Goal: Information Seeking & Learning: Learn about a topic

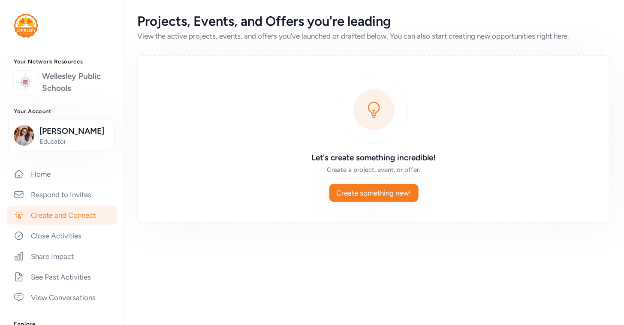
click at [53, 86] on link "Wellesley Public Schools" at bounding box center [76, 82] width 68 height 24
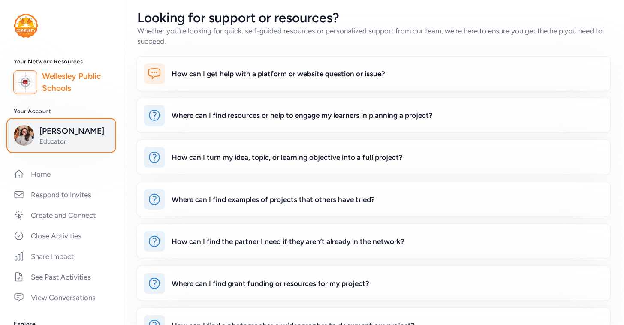
click at [33, 147] on button "[PERSON_NAME] Educator" at bounding box center [61, 136] width 106 height 32
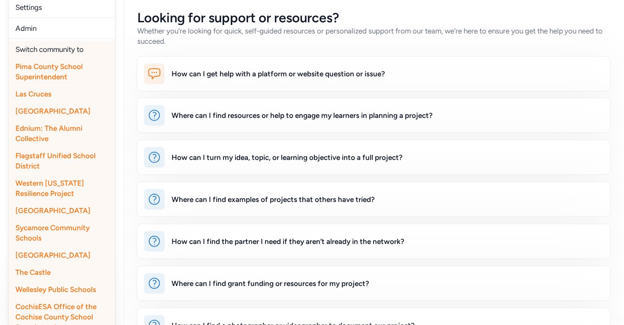
scroll to position [190, 0]
click at [61, 230] on span "Sycamore Community Schools" at bounding box center [52, 233] width 74 height 19
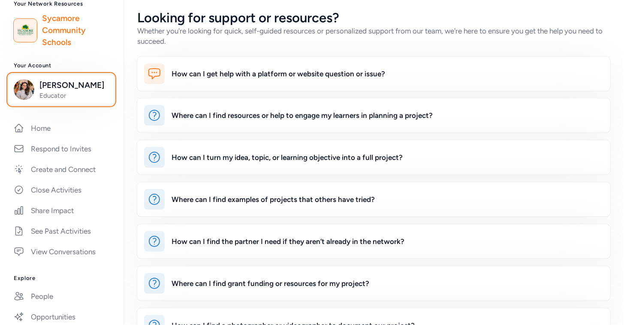
scroll to position [52, 0]
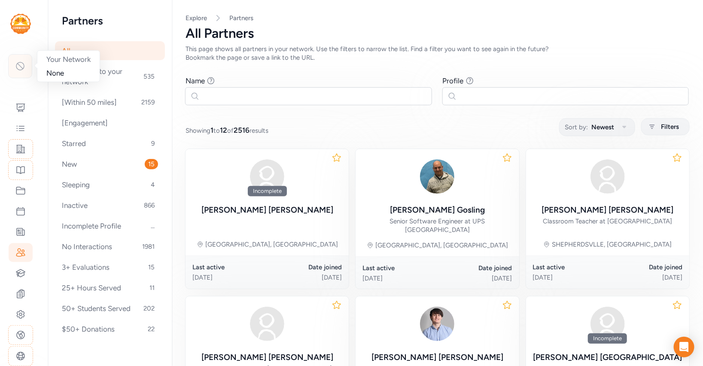
click at [22, 72] on div at bounding box center [20, 66] width 24 height 24
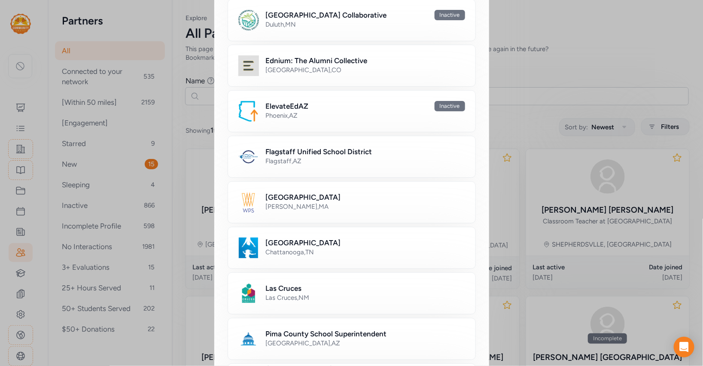
scroll to position [387, 0]
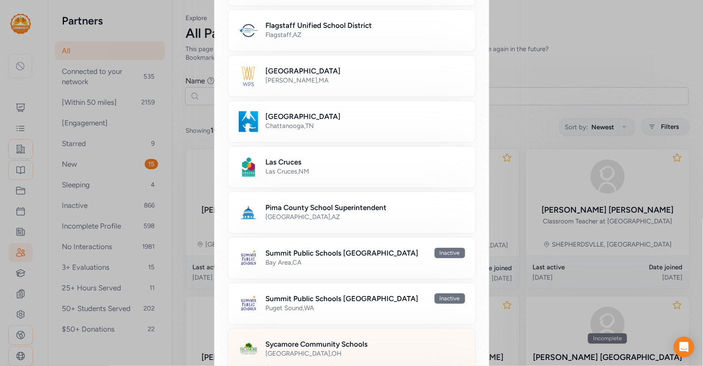
click at [282, 339] on h2 "Sycamore Community Schools" at bounding box center [317, 344] width 102 height 10
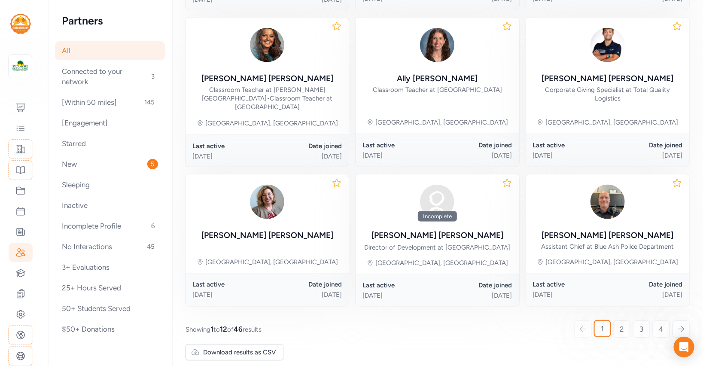
scroll to position [431, 0]
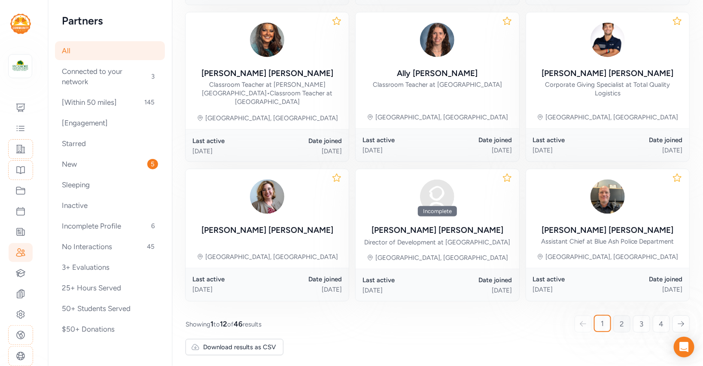
click at [618, 316] on link "2" at bounding box center [621, 323] width 17 height 17
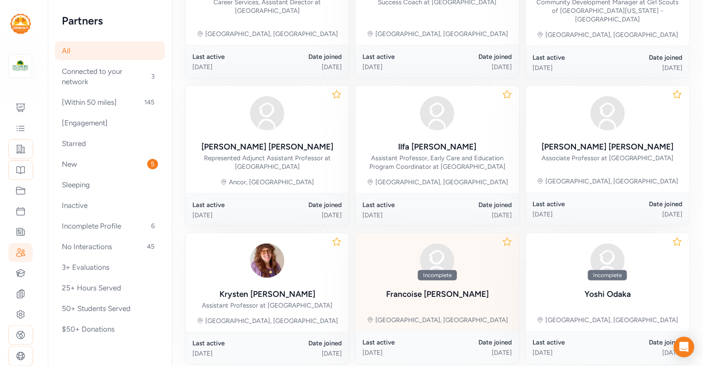
scroll to position [421, 0]
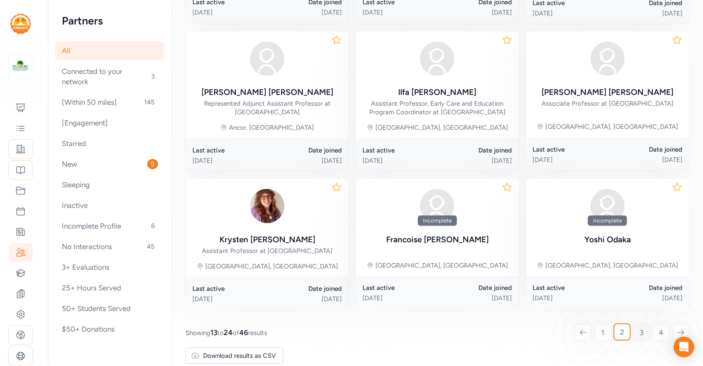
click at [638, 324] on link "3" at bounding box center [641, 332] width 17 height 17
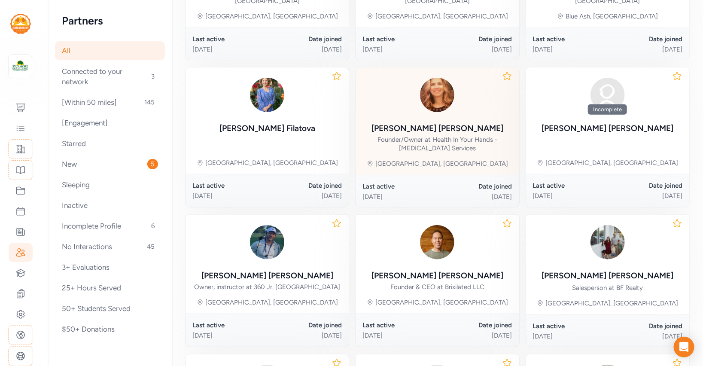
scroll to position [413, 0]
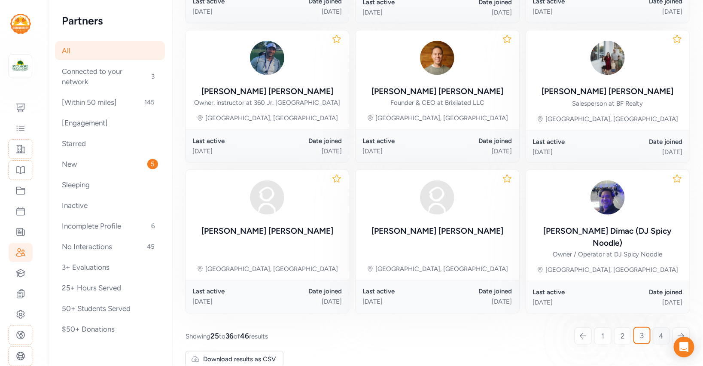
click at [658, 327] on link "4" at bounding box center [660, 335] width 17 height 17
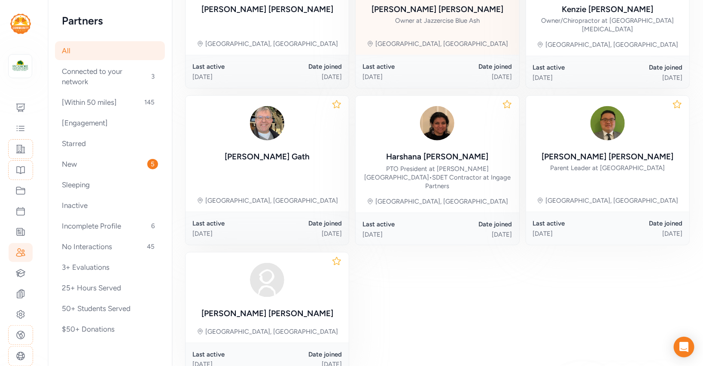
scroll to position [344, 0]
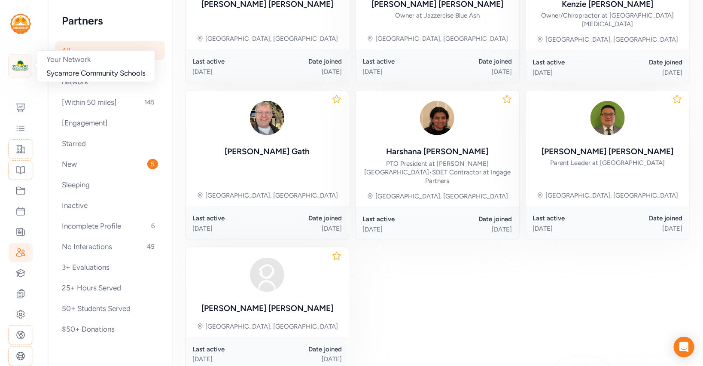
click at [15, 72] on img at bounding box center [20, 66] width 19 height 19
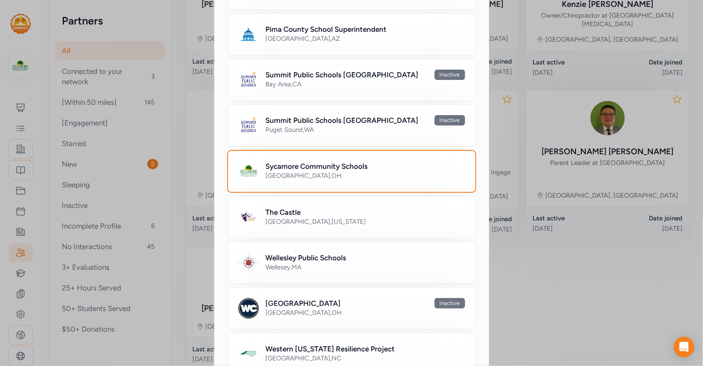
scroll to position [582, 0]
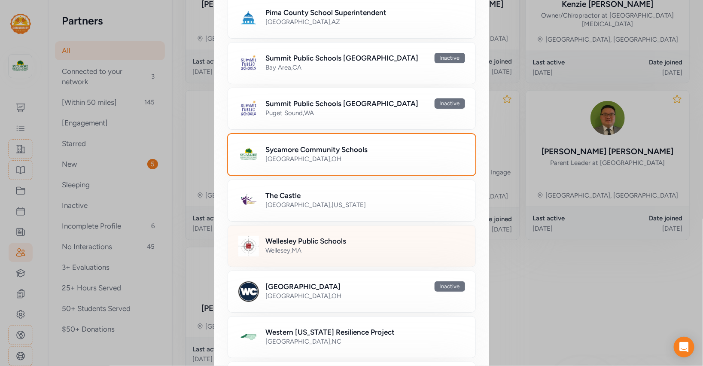
click at [333, 240] on h2 "Wellesley Public Schools" at bounding box center [306, 241] width 81 height 10
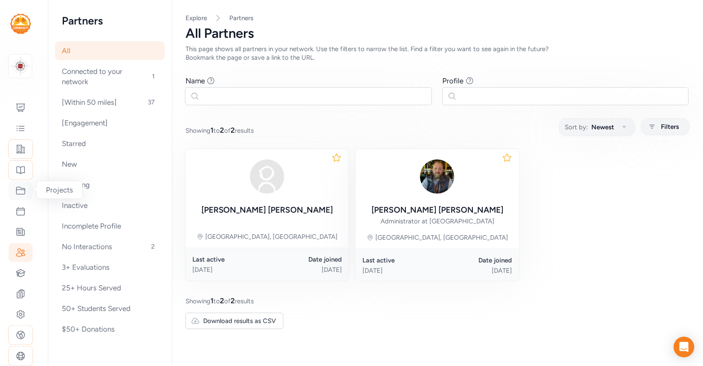
click at [20, 193] on icon at bounding box center [20, 190] width 9 height 7
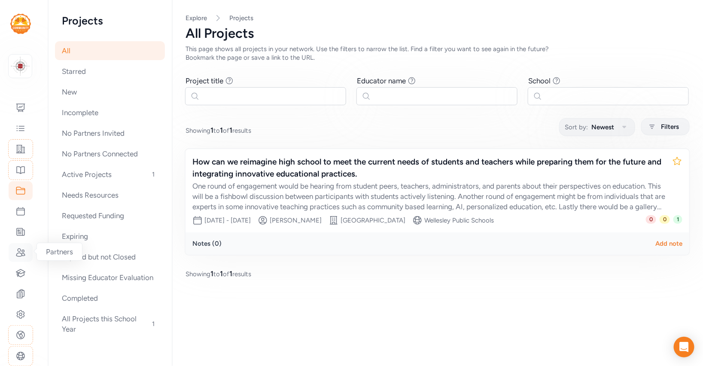
click at [21, 249] on icon at bounding box center [20, 252] width 10 height 10
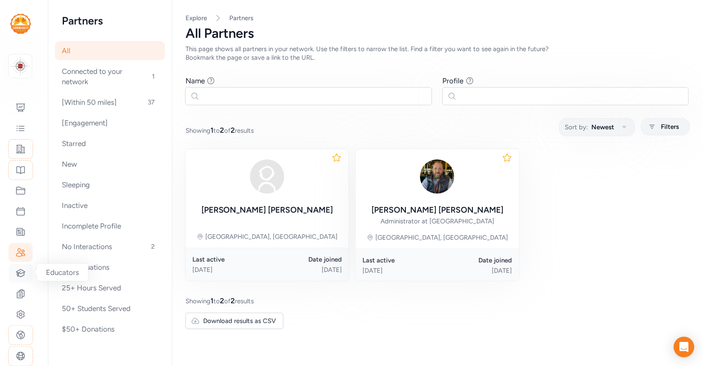
click at [21, 268] on icon at bounding box center [20, 273] width 10 height 10
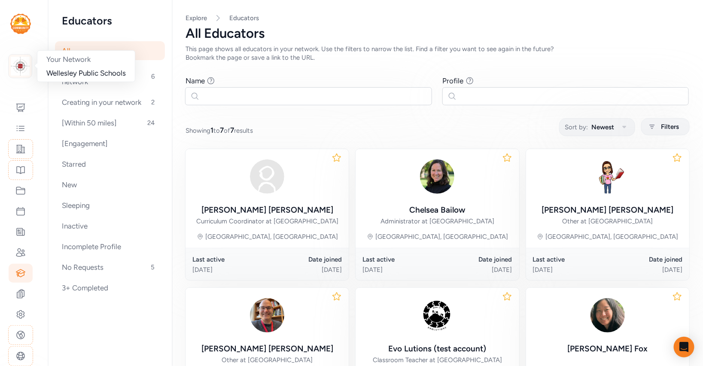
click at [22, 71] on img at bounding box center [20, 66] width 19 height 19
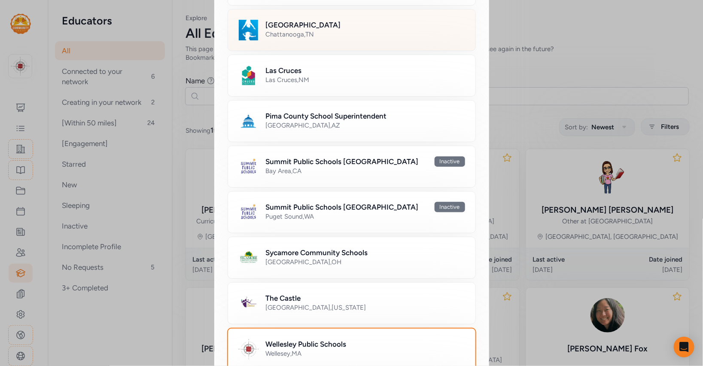
scroll to position [479, 0]
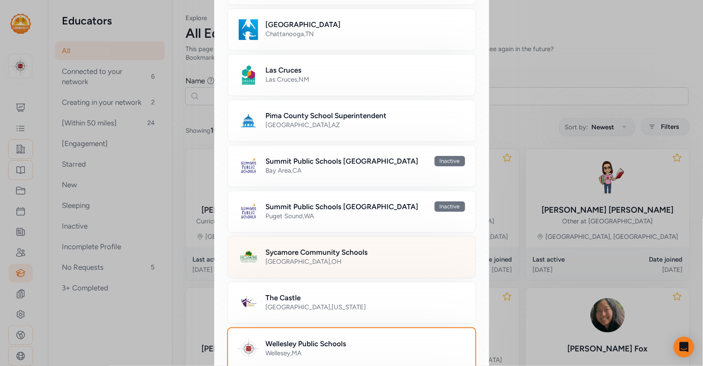
click at [319, 247] on h2 "Sycamore Community Schools" at bounding box center [317, 252] width 102 height 10
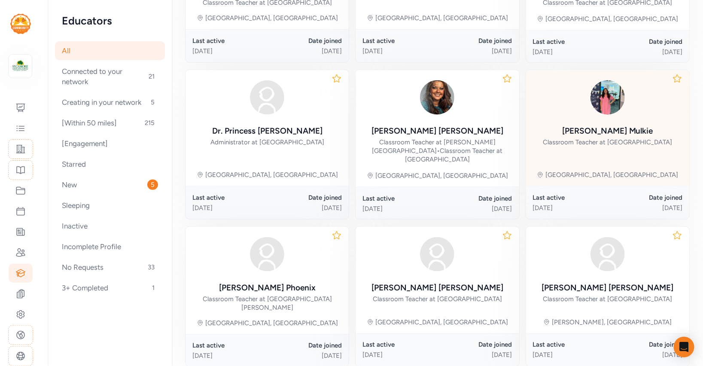
scroll to position [422, 0]
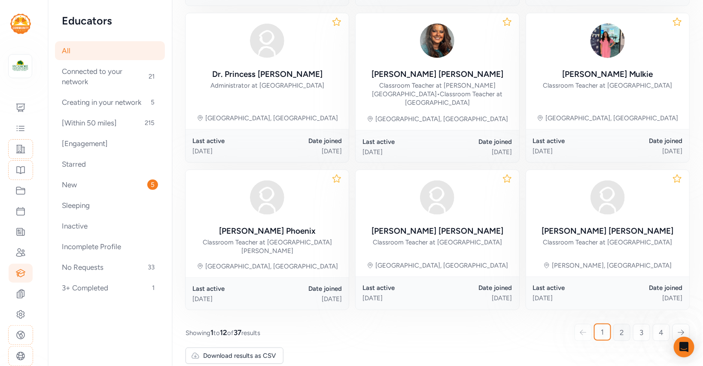
click at [618, 325] on link "2" at bounding box center [621, 332] width 17 height 17
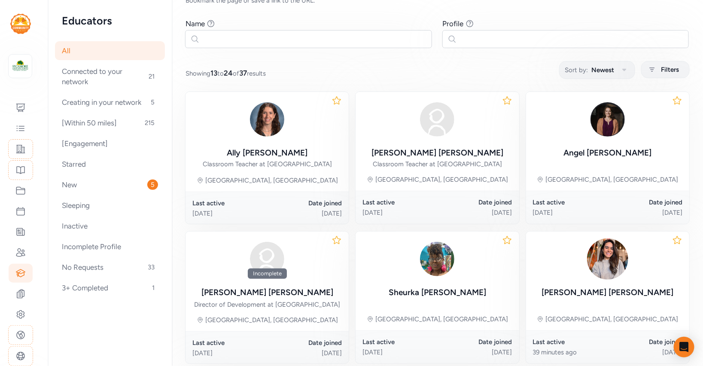
scroll to position [33, 0]
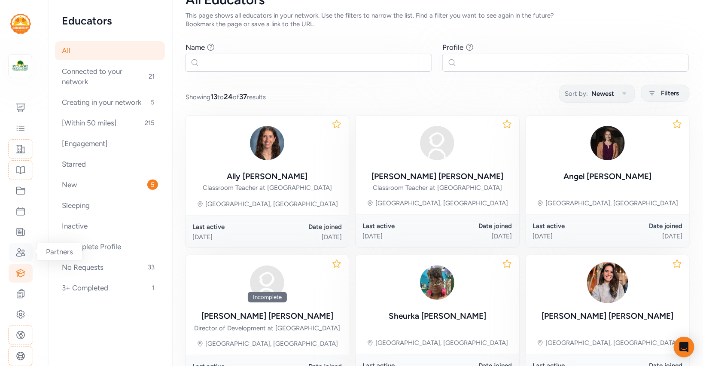
click at [17, 255] on icon at bounding box center [20, 252] width 10 height 10
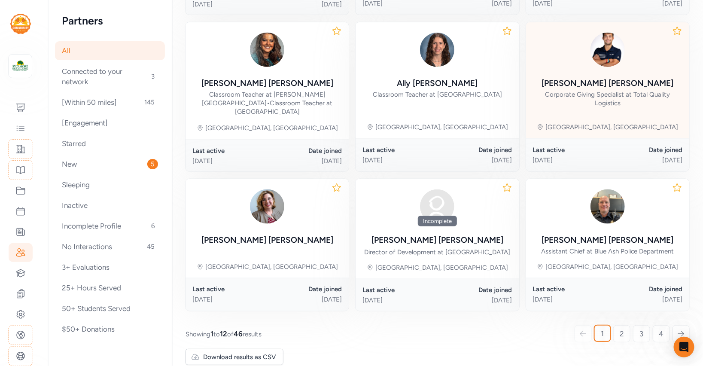
scroll to position [423, 0]
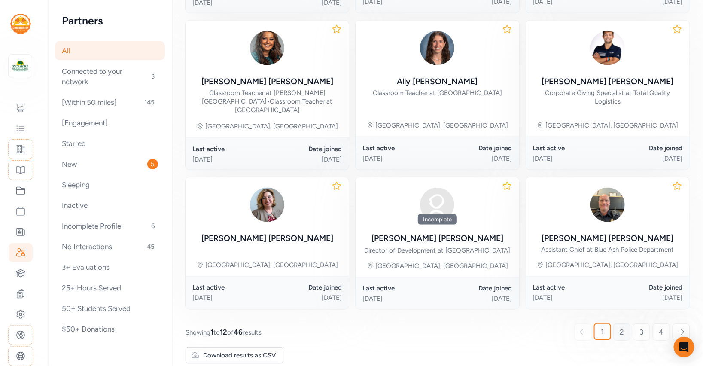
click at [617, 330] on link "2" at bounding box center [621, 331] width 17 height 17
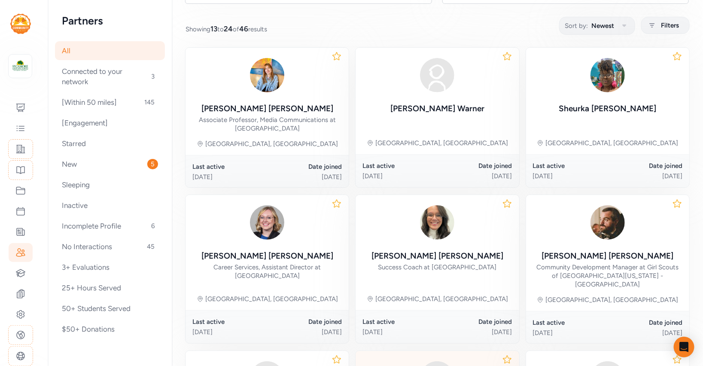
scroll to position [112, 0]
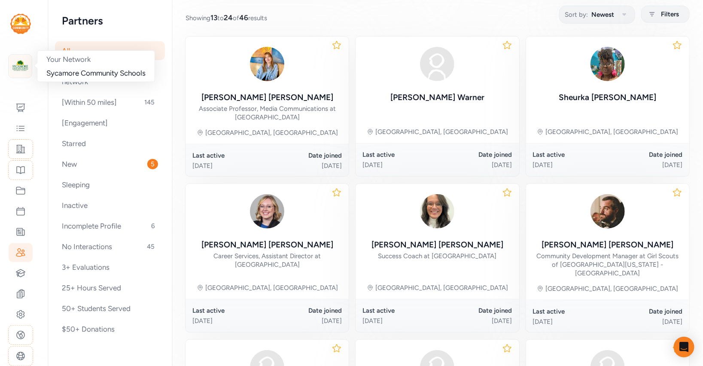
click at [18, 71] on img at bounding box center [20, 66] width 19 height 19
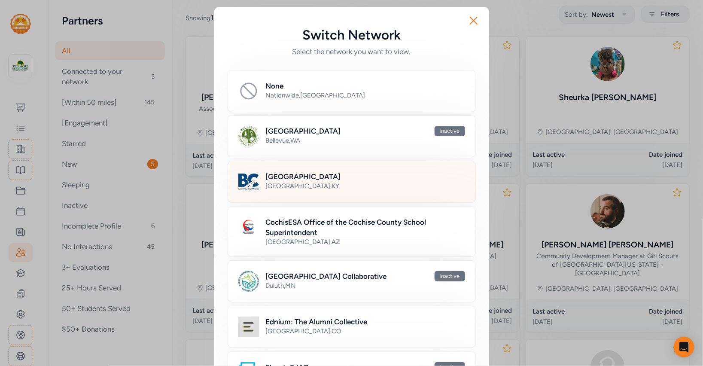
click at [310, 178] on h2 "[GEOGRAPHIC_DATA]" at bounding box center [303, 176] width 75 height 10
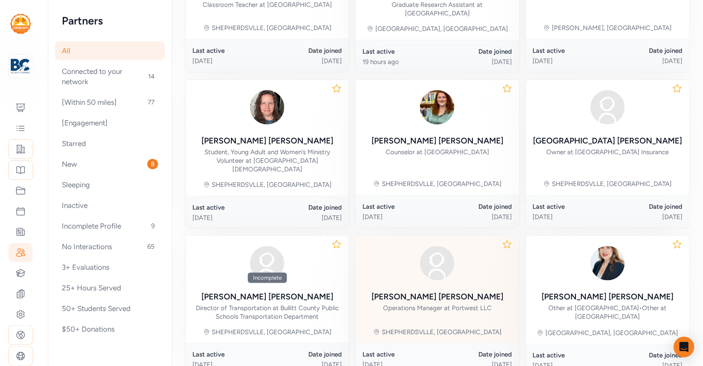
scroll to position [423, 0]
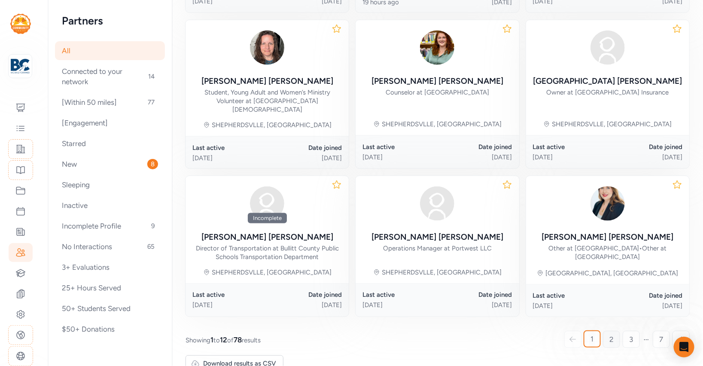
click at [608, 330] on link "2" at bounding box center [611, 338] width 17 height 17
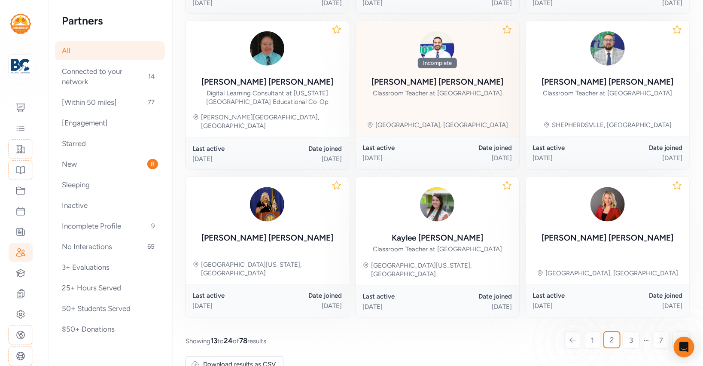
scroll to position [423, 0]
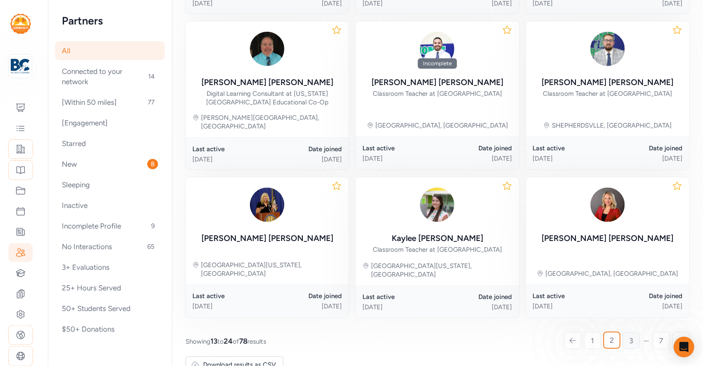
click at [626, 332] on link "3" at bounding box center [630, 340] width 17 height 17
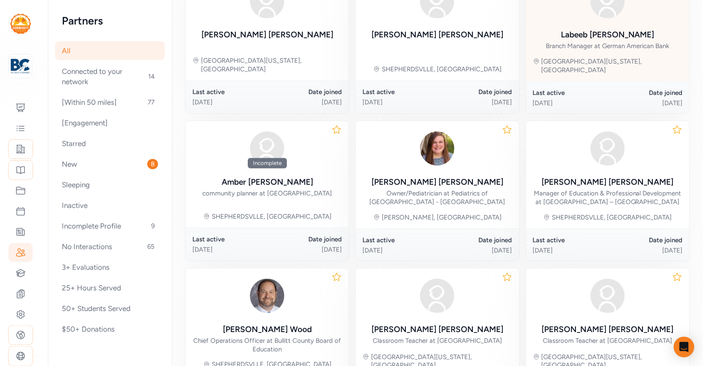
scroll to position [340, 0]
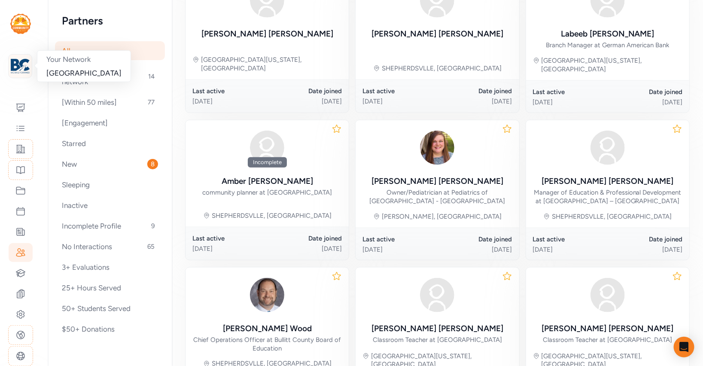
click at [28, 67] on img at bounding box center [20, 66] width 19 height 19
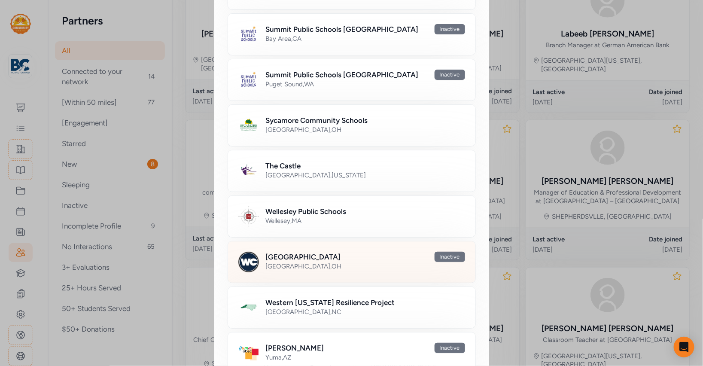
scroll to position [634, 0]
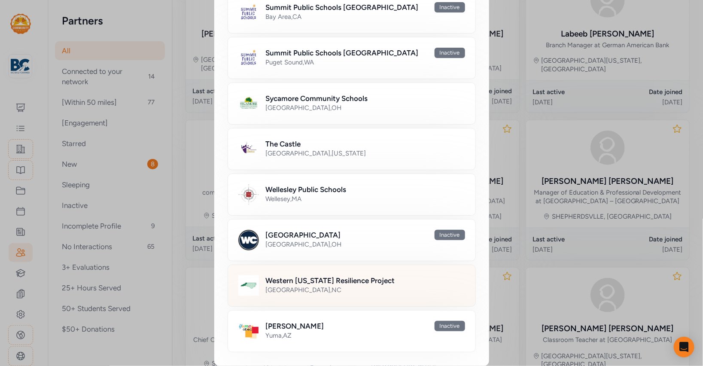
click at [313, 275] on h2 "Western [US_STATE] Resilience Project" at bounding box center [330, 280] width 129 height 10
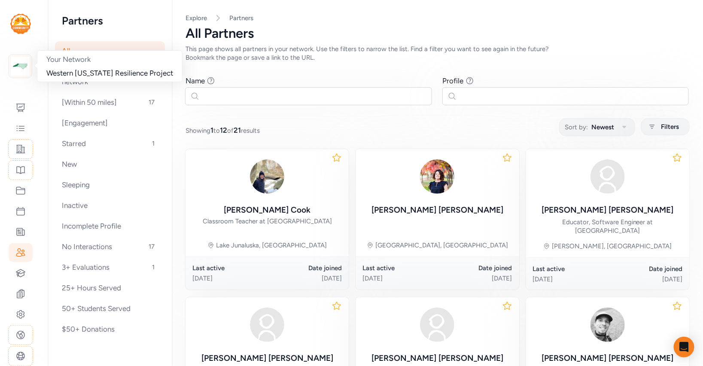
click at [25, 71] on img at bounding box center [20, 66] width 19 height 19
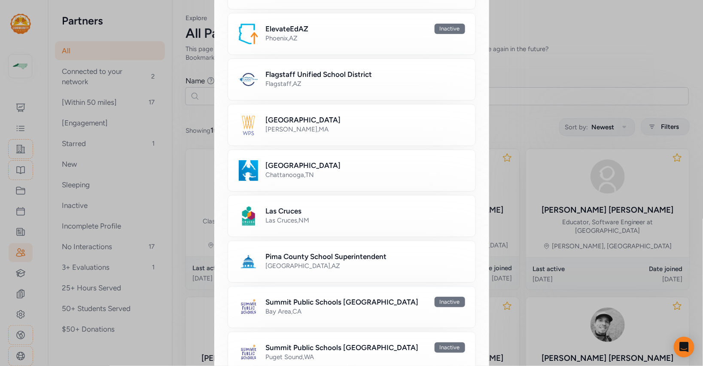
scroll to position [358, 0]
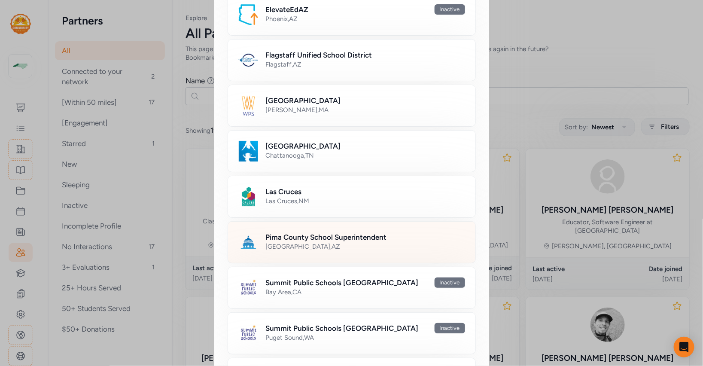
click at [314, 232] on h2 "Pima County School Superintendent" at bounding box center [326, 237] width 121 height 10
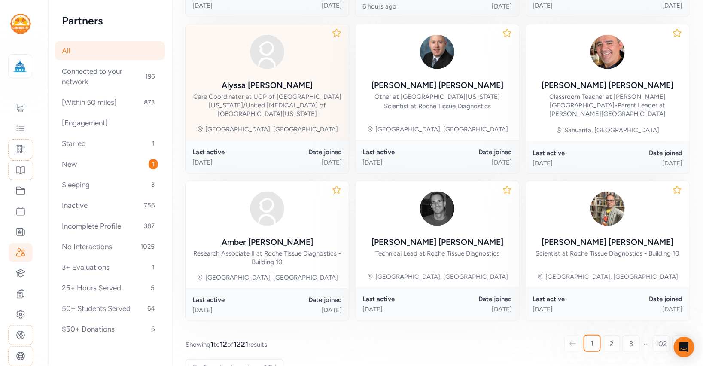
scroll to position [424, 0]
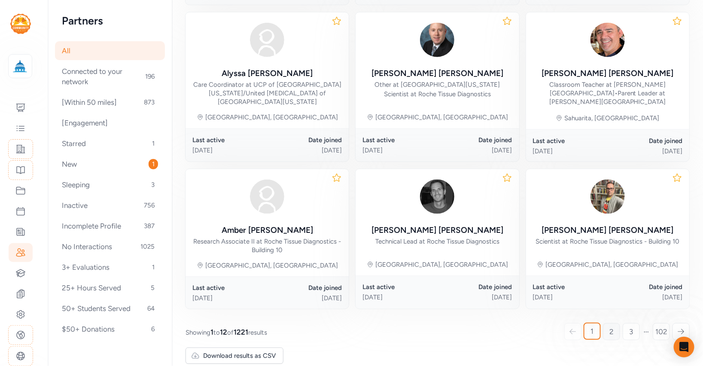
click at [611, 326] on span "2" at bounding box center [611, 331] width 4 height 10
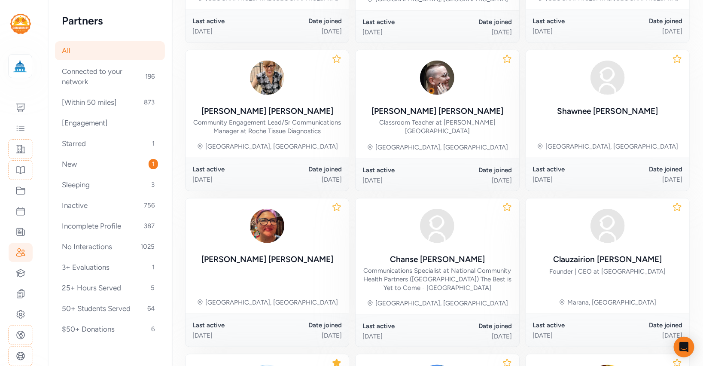
scroll to position [382, 0]
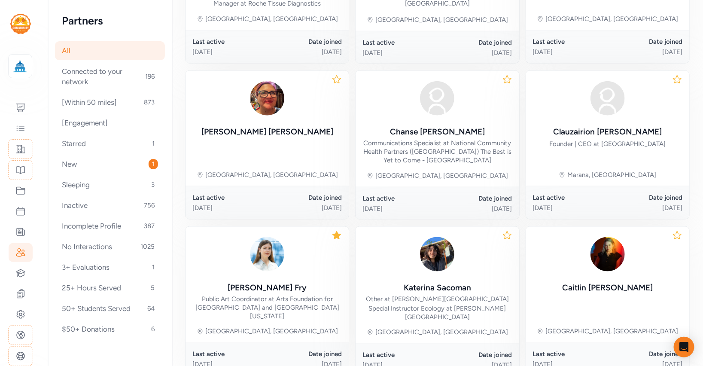
click at [336, 231] on icon at bounding box center [336, 235] width 10 height 10
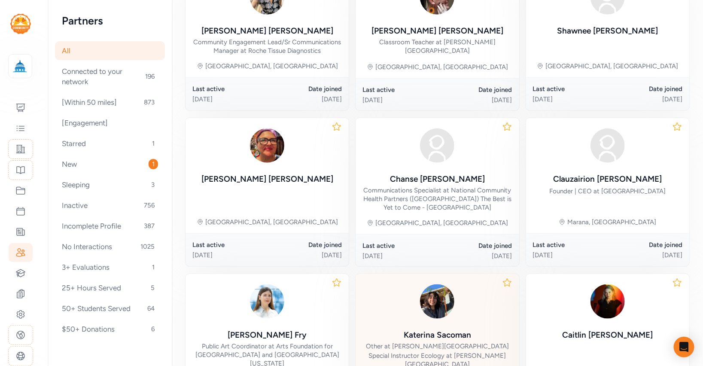
scroll to position [0, 0]
